Goal: Use online tool/utility: Utilize a website feature to perform a specific function

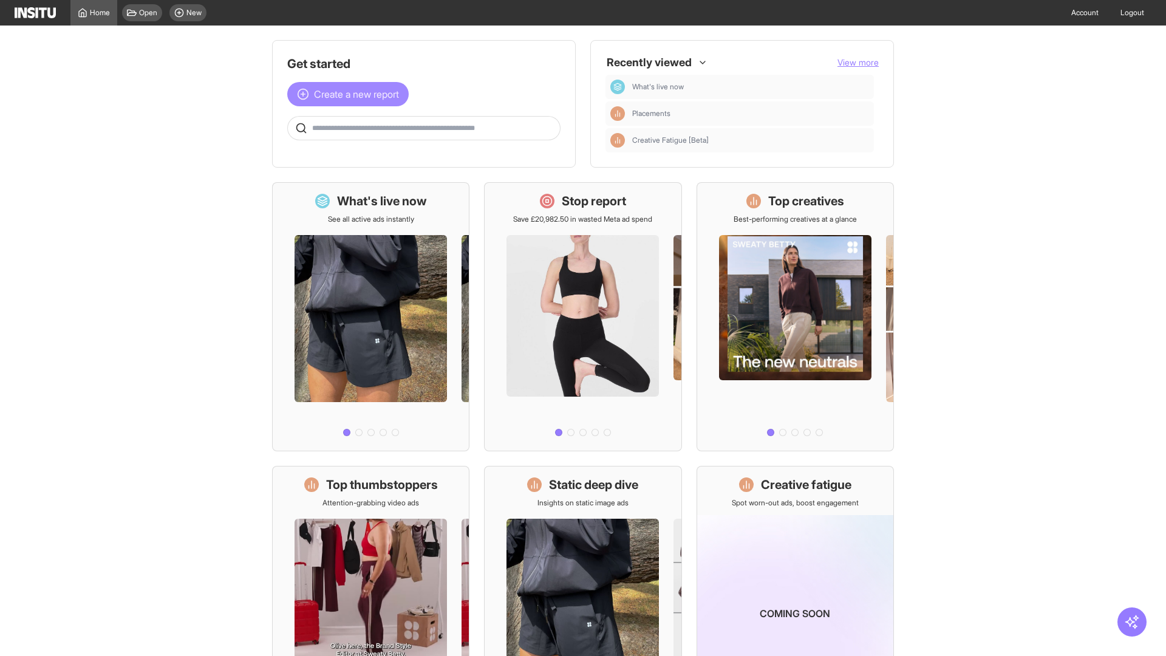
click at [351, 94] on span "Create a new report" at bounding box center [356, 94] width 85 height 15
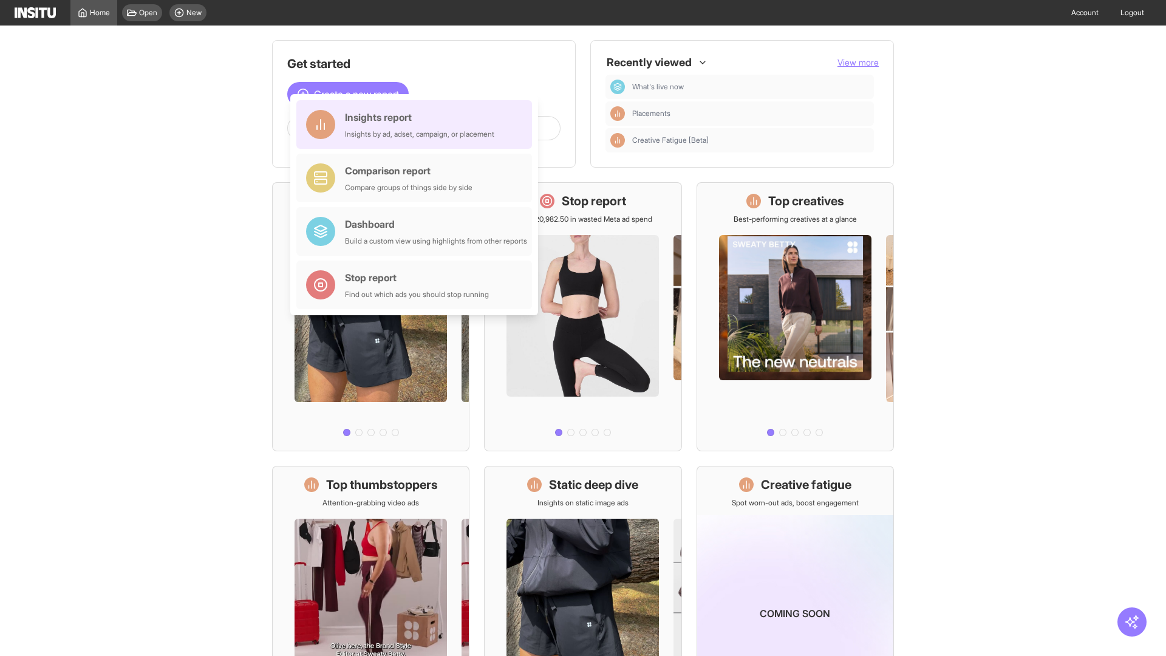
click at [417, 125] on div "Insights report Insights by ad, adset, campaign, or placement" at bounding box center [419, 124] width 149 height 29
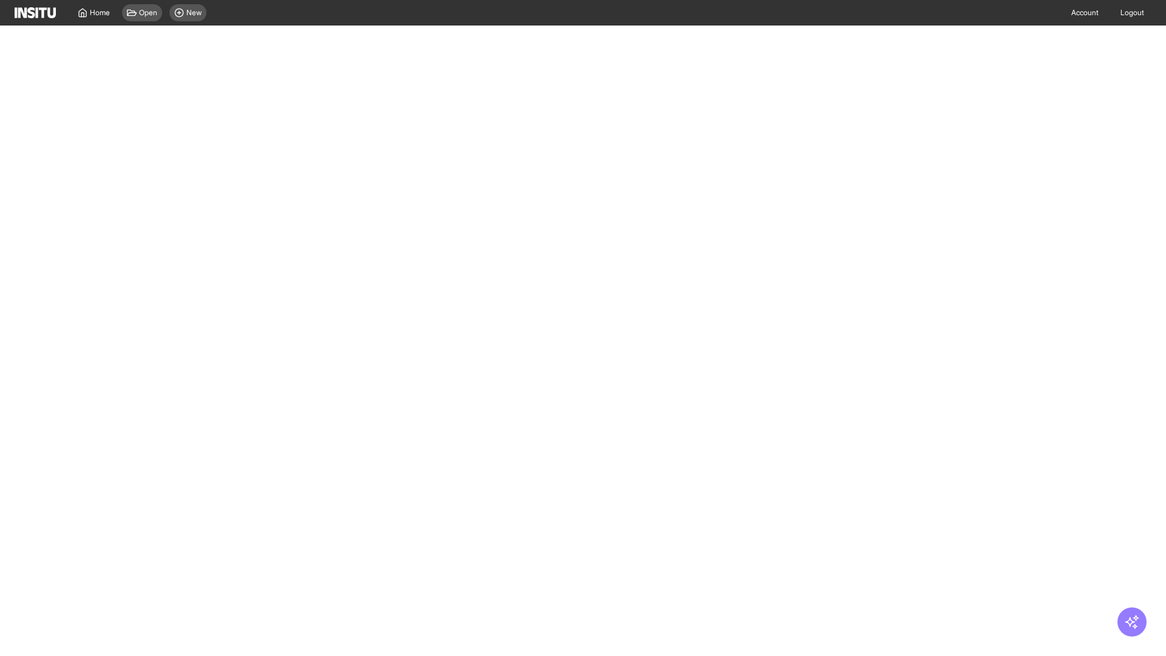
select select "**"
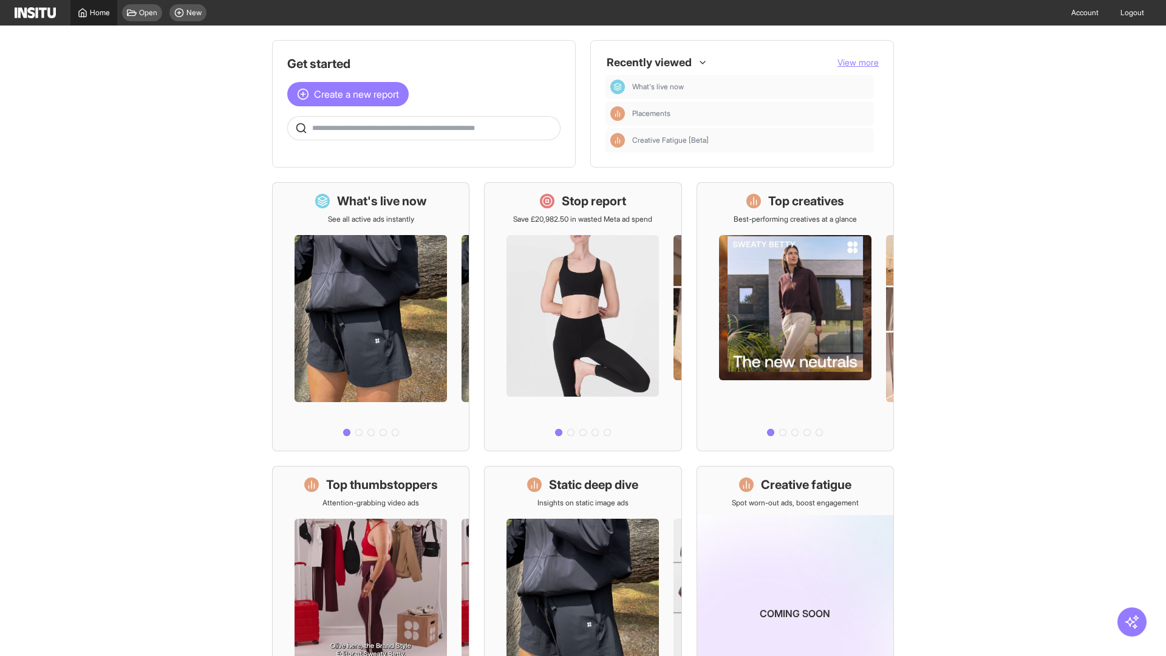
click at [94, 13] on span "Home" at bounding box center [100, 13] width 20 height 10
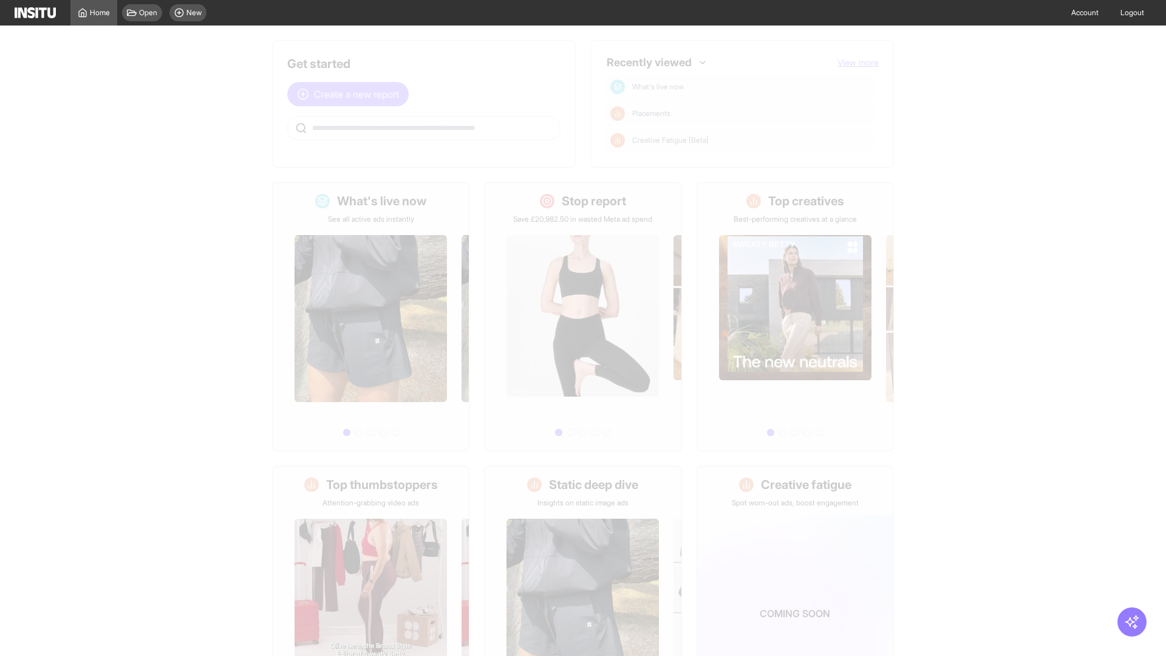
click at [351, 94] on span "Create a new report" at bounding box center [356, 94] width 85 height 15
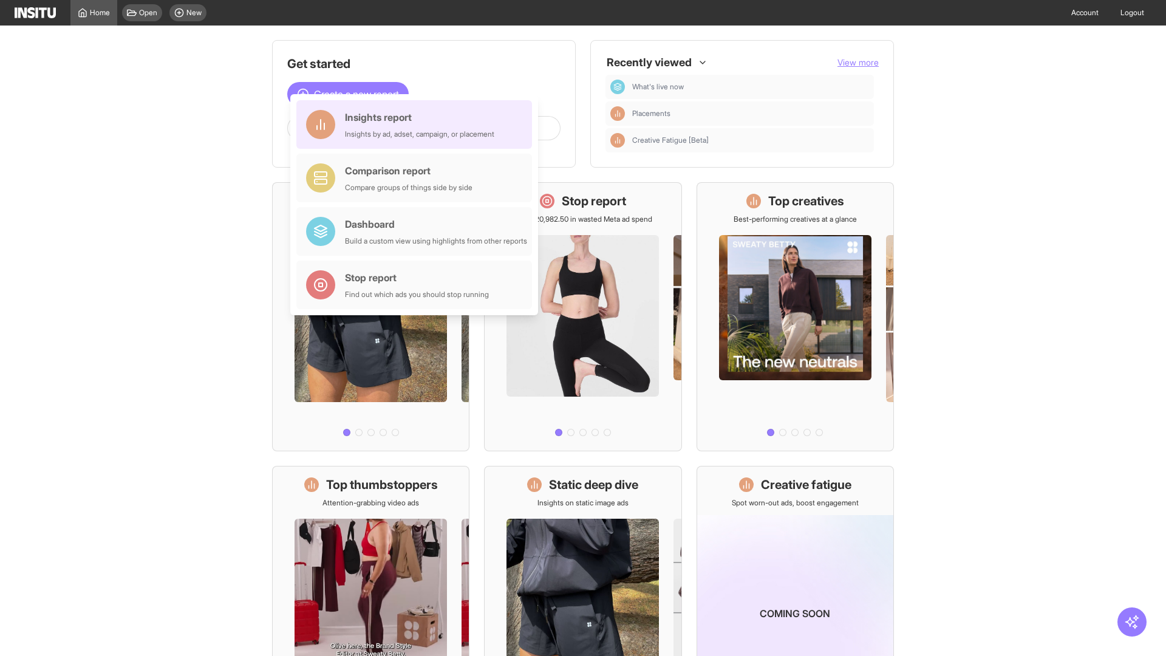
click at [417, 125] on div "Insights report Insights by ad, adset, campaign, or placement" at bounding box center [419, 124] width 149 height 29
